Goal: Entertainment & Leisure: Consume media (video, audio)

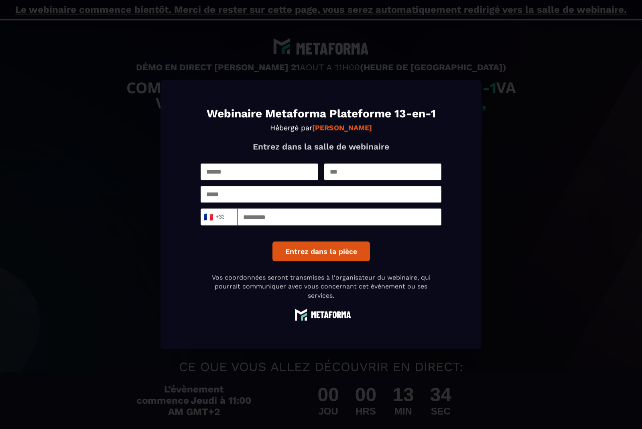
click at [245, 180] on input "Modal window" at bounding box center [260, 171] width 118 height 16
type input "**"
type input "*"
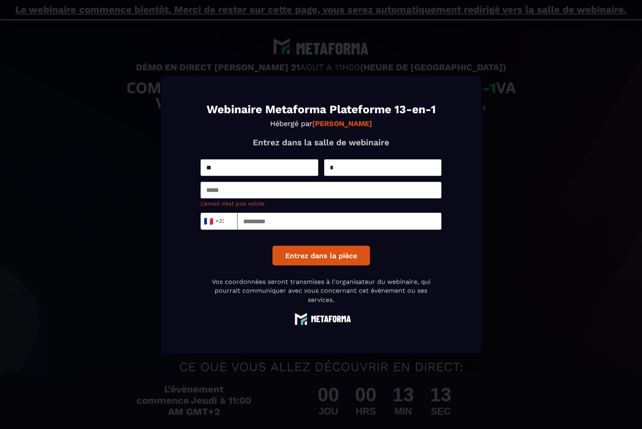
click at [225, 198] on input "Modal window" at bounding box center [321, 190] width 241 height 16
paste input "**********"
type input "**********"
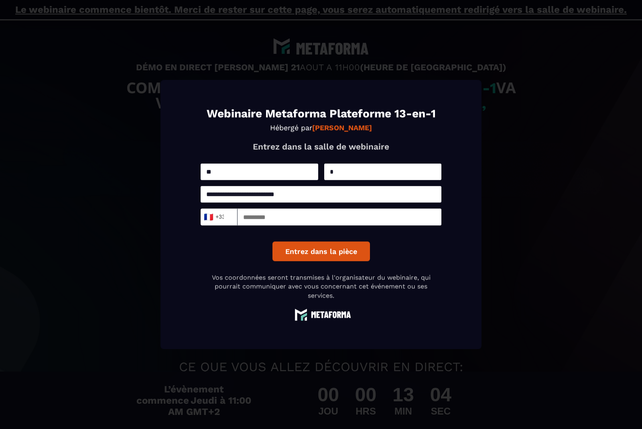
type input "**********"
type input "*********"
click at [321, 261] on button "Entrez dans la pièce" at bounding box center [322, 251] width 98 height 20
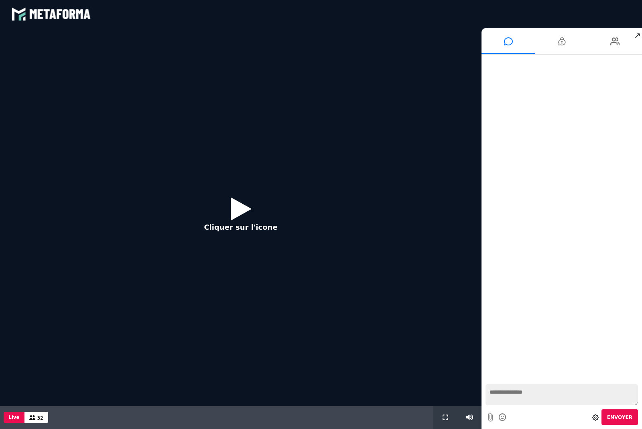
click at [227, 222] on p "Cliquer sur l'icone" at bounding box center [240, 227] width 73 height 11
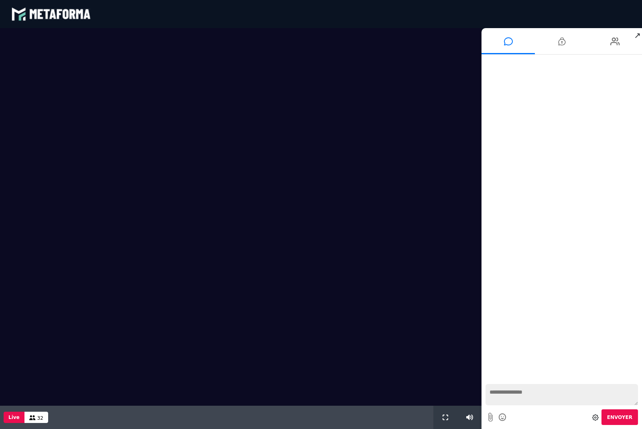
click at [442, 421] on button at bounding box center [445, 416] width 9 height 23
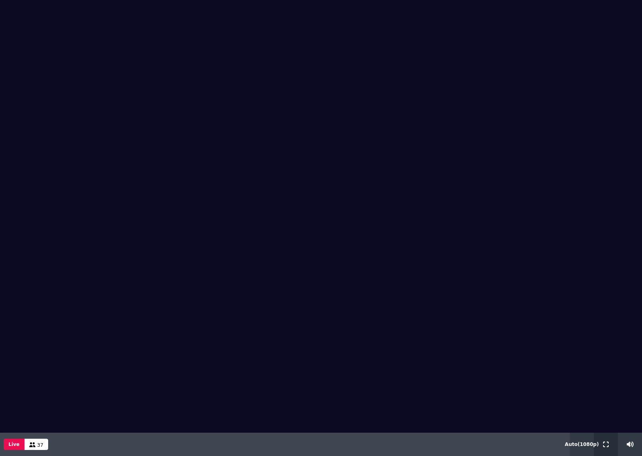
click at [603, 428] on button at bounding box center [606, 443] width 9 height 23
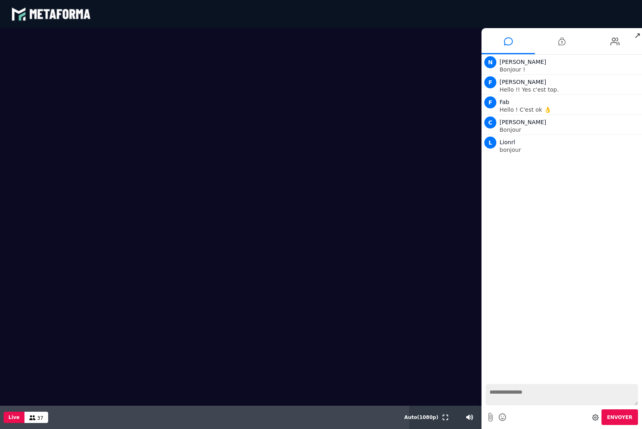
drag, startPoint x: 507, startPoint y: 400, endPoint x: 507, endPoint y: 450, distance: 49.8
click html "blastream met_channel-b75402aa3198a961a33137d6ed46a688 fr en fr Scène Compte li…"
click at [612, 41] on icon at bounding box center [615, 41] width 10 height 20
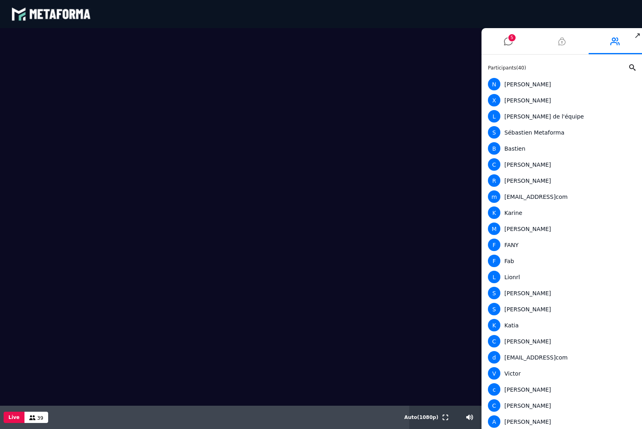
click at [562, 44] on icon at bounding box center [561, 41] width 7 height 20
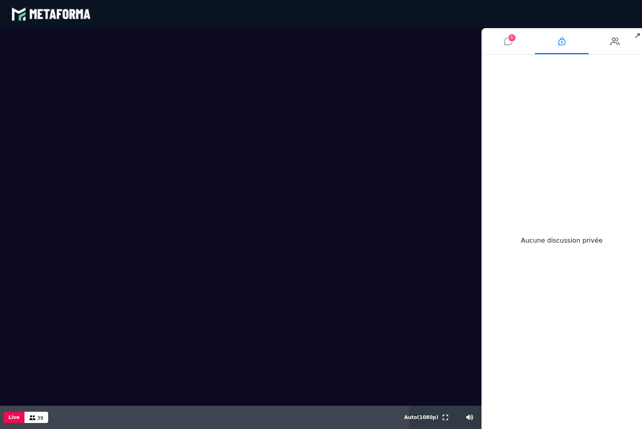
click at [513, 45] on li "5" at bounding box center [508, 41] width 53 height 26
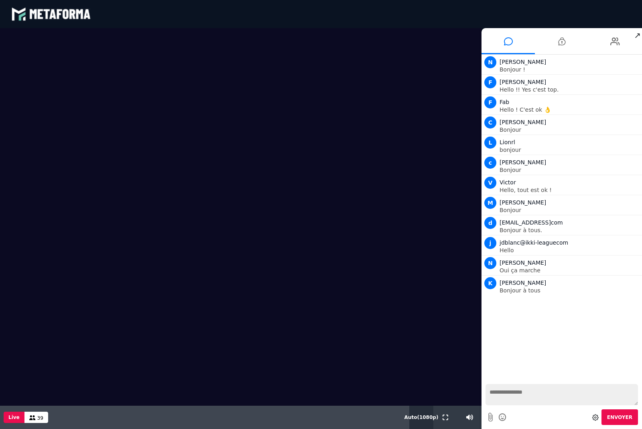
click at [421, 414] on span "Auto ( 1080 p)" at bounding box center [422, 417] width 34 height 6
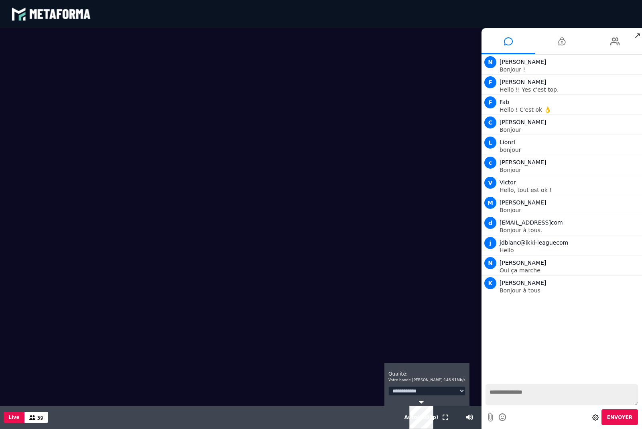
click at [409, 391] on select "**********" at bounding box center [427, 390] width 77 height 9
drag, startPoint x: 409, startPoint y: 391, endPoint x: 0, endPoint y: 0, distance: 566.3
click at [0, 0] on html "EN BR DE HI JA ES" at bounding box center [321, 214] width 642 height 429
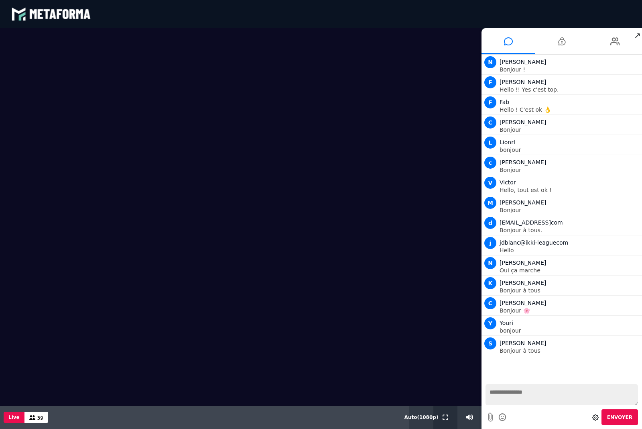
click at [440, 415] on div at bounding box center [445, 416] width 24 height 23
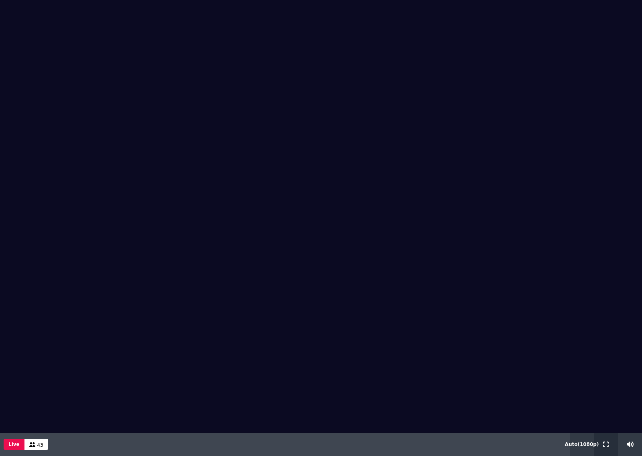
click at [604, 428] on icon at bounding box center [606, 444] width 6 height 6
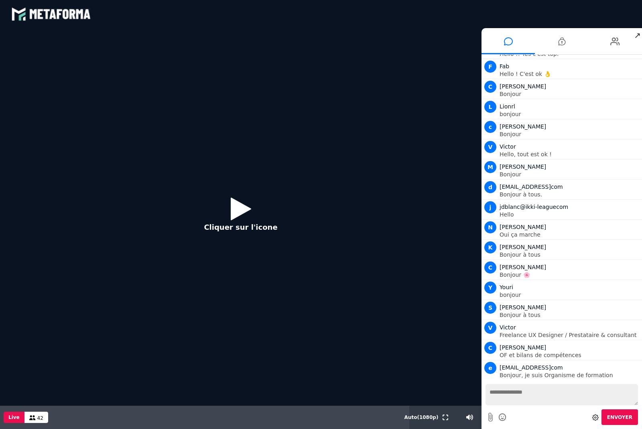
scroll to position [116, 0]
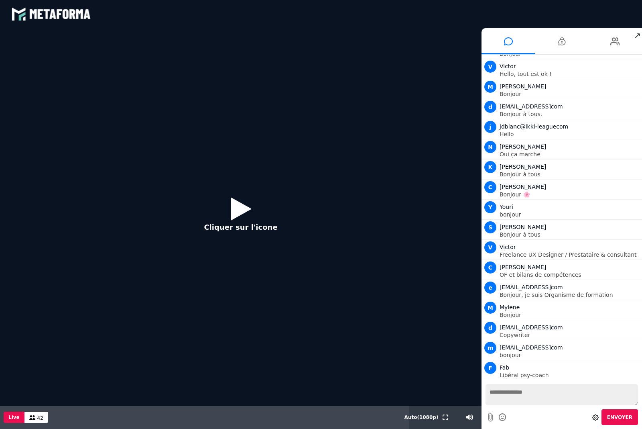
click at [258, 201] on button "Cliquer sur l'icone" at bounding box center [241, 217] width 90 height 52
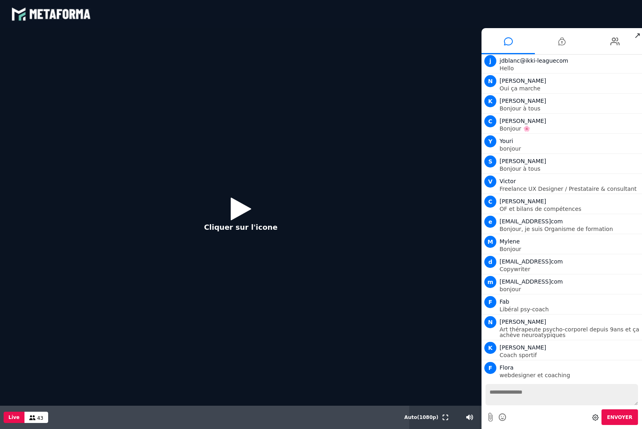
click at [246, 192] on button "Cliquer sur l'icone" at bounding box center [241, 217] width 90 height 52
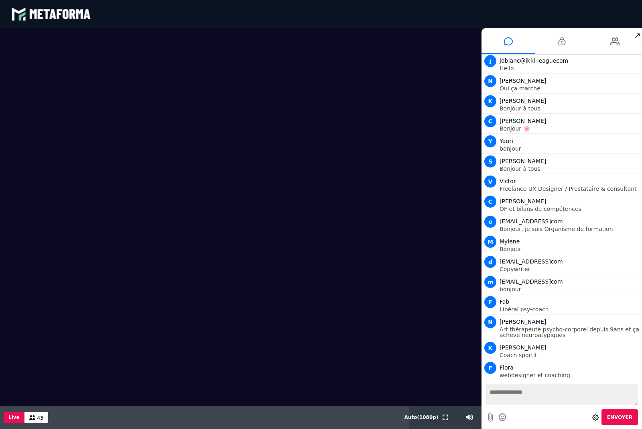
scroll to position [202, 0]
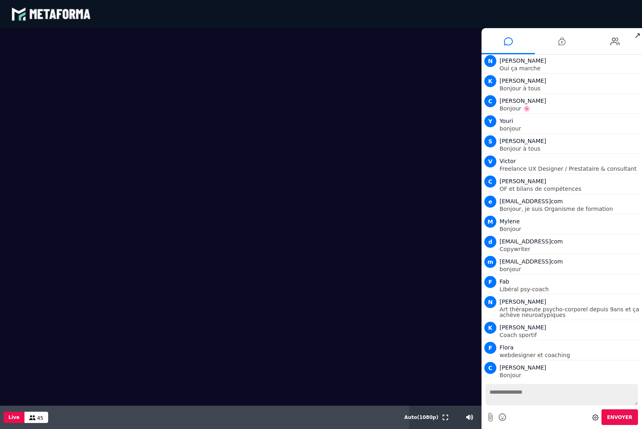
click at [511, 397] on textarea at bounding box center [562, 394] width 153 height 21
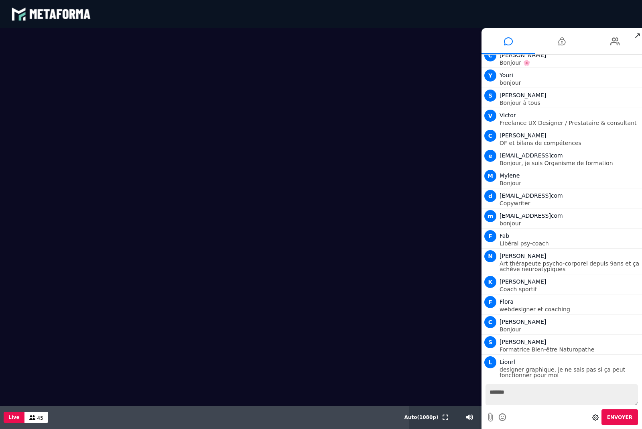
scroll to position [248, 0]
click at [571, 419] on div "Envoyer" at bounding box center [562, 417] width 153 height 16
drag, startPoint x: 530, startPoint y: 391, endPoint x: 530, endPoint y: 440, distance: 49.8
click html "blastream met_channel-b75402aa3198a961a33137d6ed46a688 fr en fr Scène Compte li…"
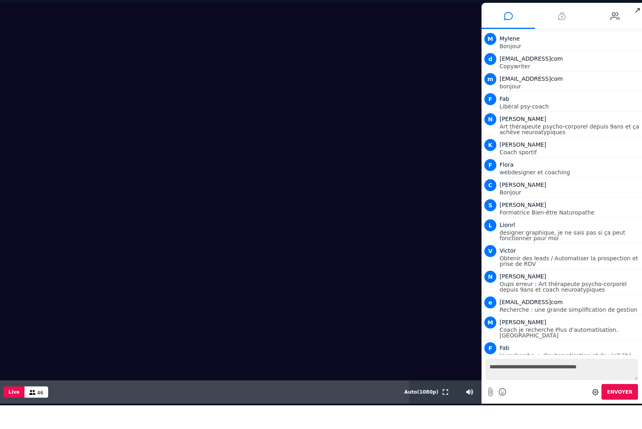
scroll to position [445, 0]
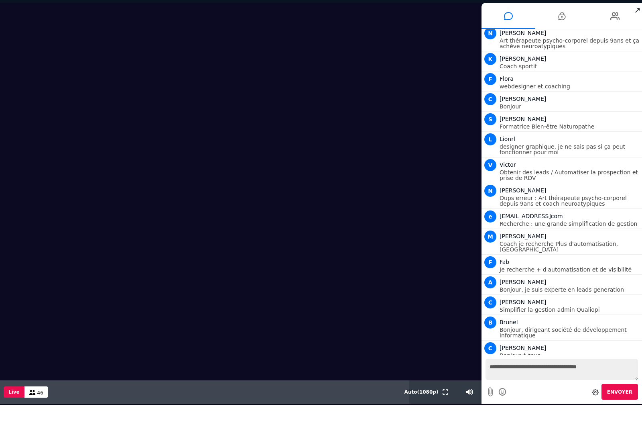
click at [614, 370] on textarea "**********" at bounding box center [562, 368] width 153 height 21
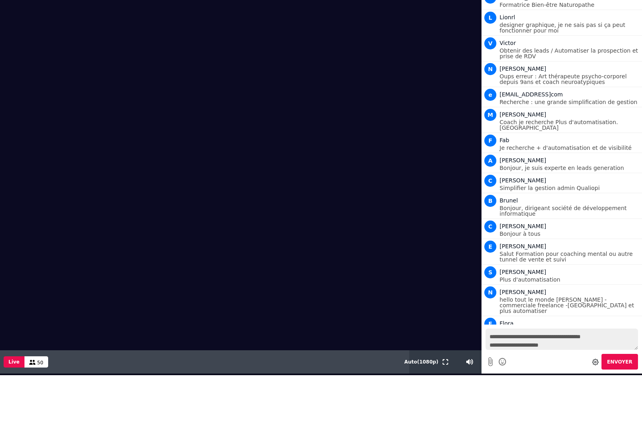
scroll to position [557, 0]
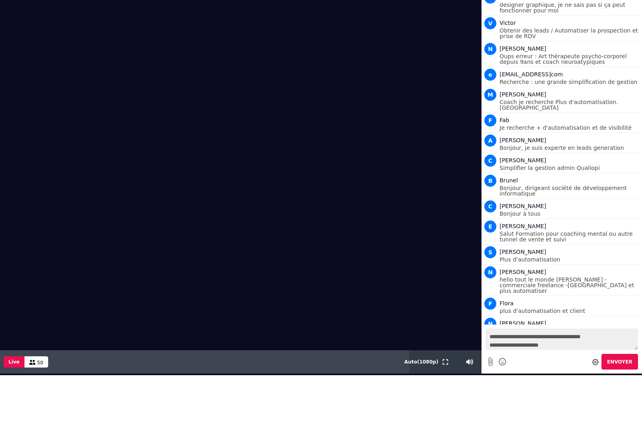
type textarea "**********"
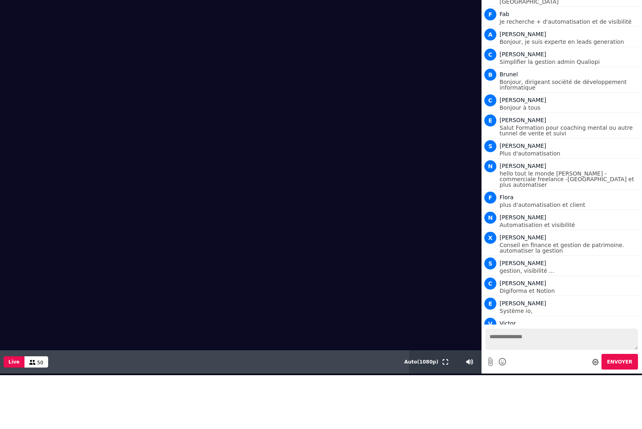
scroll to position [683, 0]
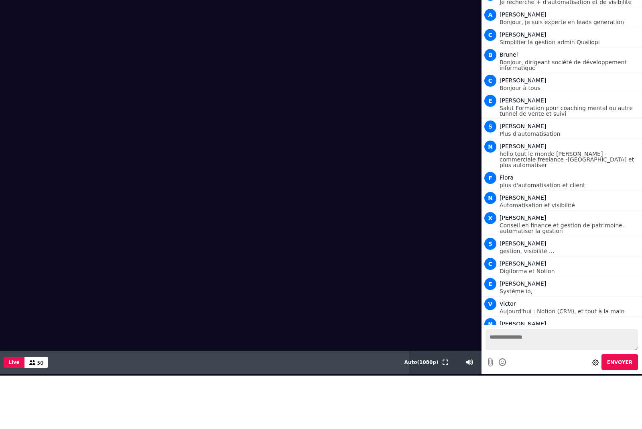
drag, startPoint x: 393, startPoint y: 173, endPoint x: 393, endPoint y: 144, distance: 29.7
click at [393, 144] on video at bounding box center [241, 161] width 482 height 377
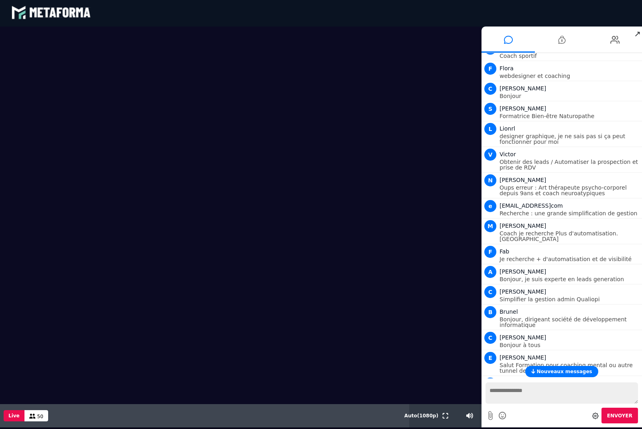
scroll to position [493, 0]
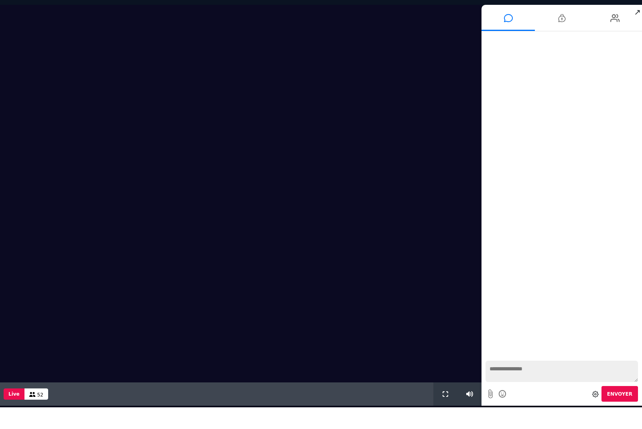
scroll to position [528, 0]
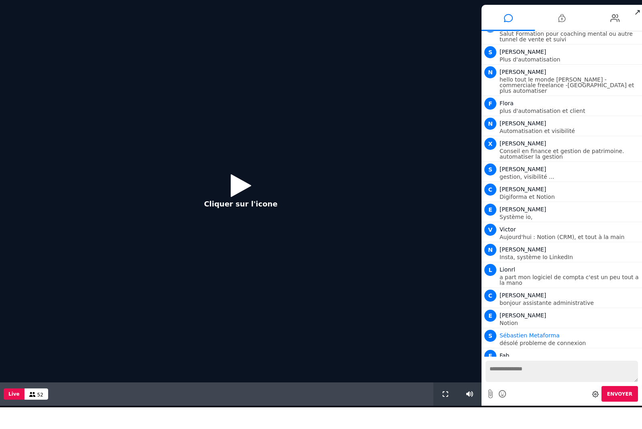
click at [243, 184] on icon at bounding box center [241, 185] width 20 height 26
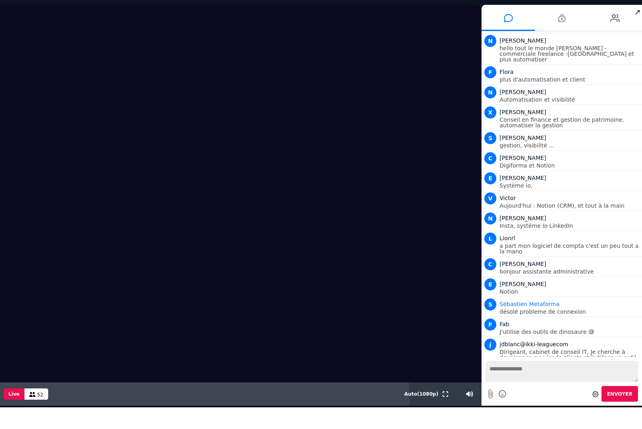
scroll to position [579, 0]
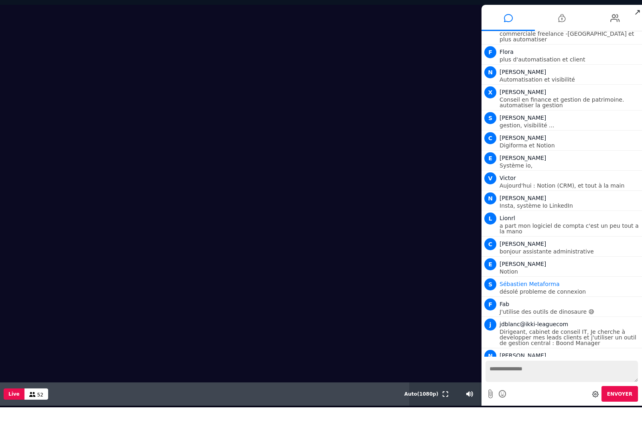
click at [385, 274] on video at bounding box center [241, 193] width 482 height 377
click at [447, 391] on icon at bounding box center [446, 394] width 6 height 6
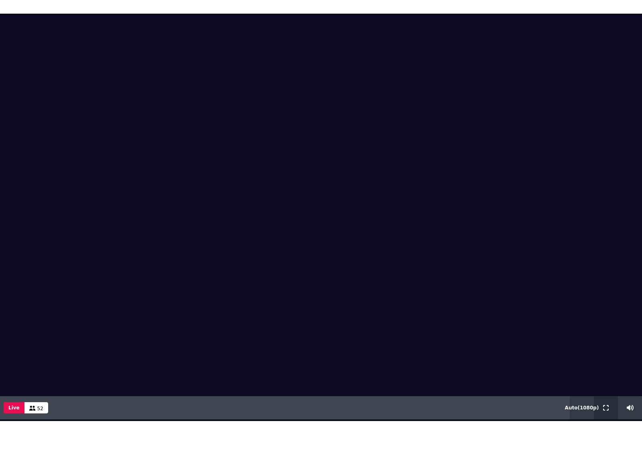
scroll to position [0, 0]
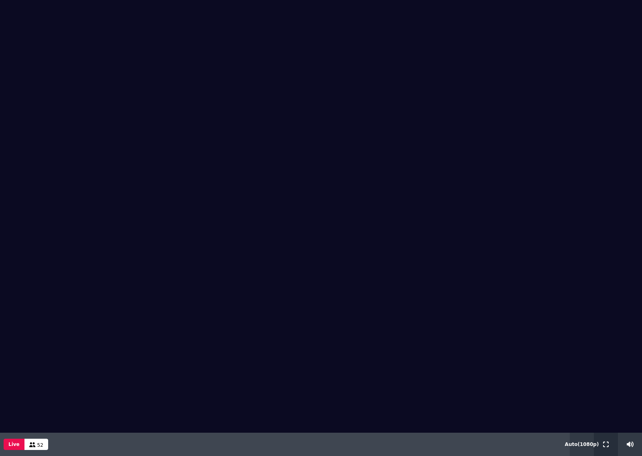
click at [607, 428] on button at bounding box center [606, 443] width 9 height 23
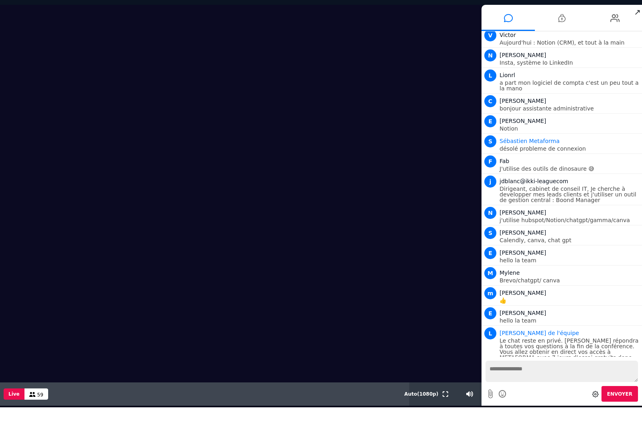
scroll to position [680, 0]
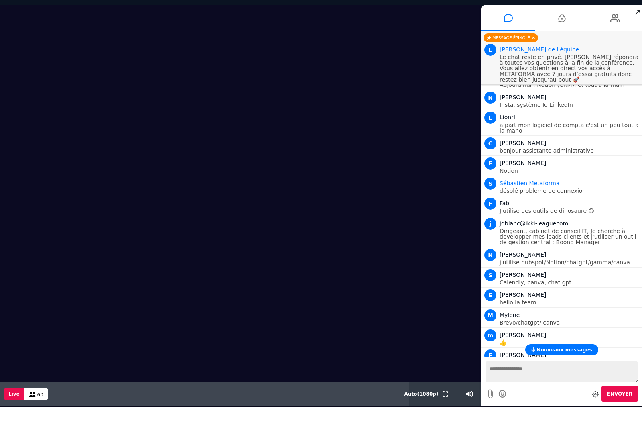
click at [551, 350] on span "Nouveaux messages" at bounding box center [564, 350] width 55 height 6
click at [442, 398] on button at bounding box center [445, 393] width 9 height 23
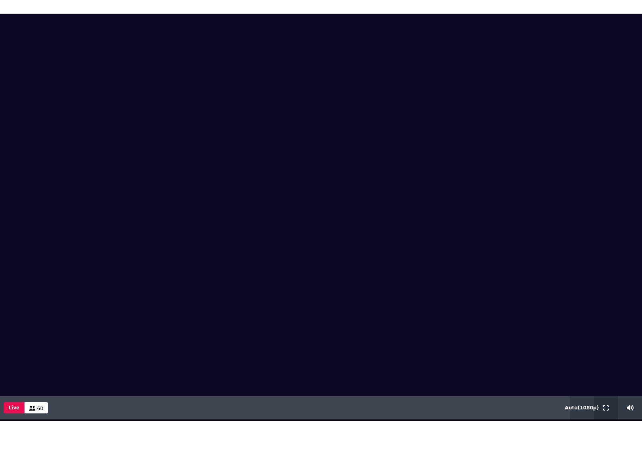
scroll to position [0, 0]
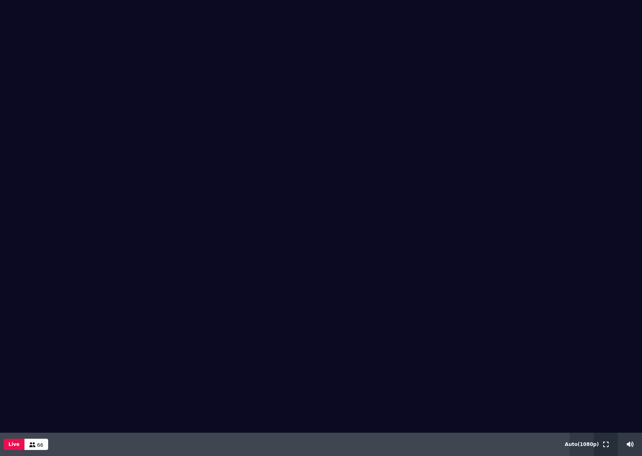
click at [607, 428] on icon at bounding box center [606, 444] width 6 height 6
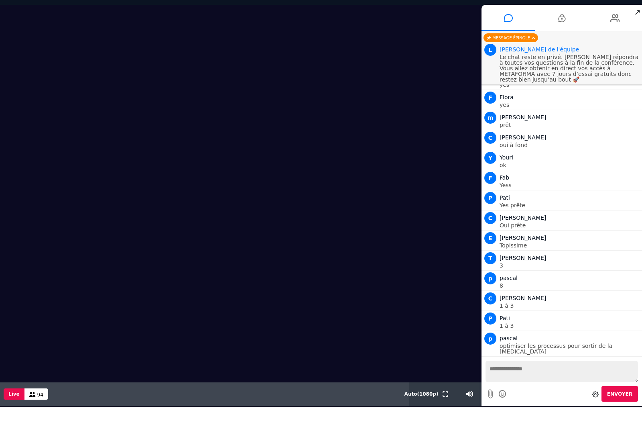
scroll to position [1027, 0]
